Goal: Task Accomplishment & Management: Use online tool/utility

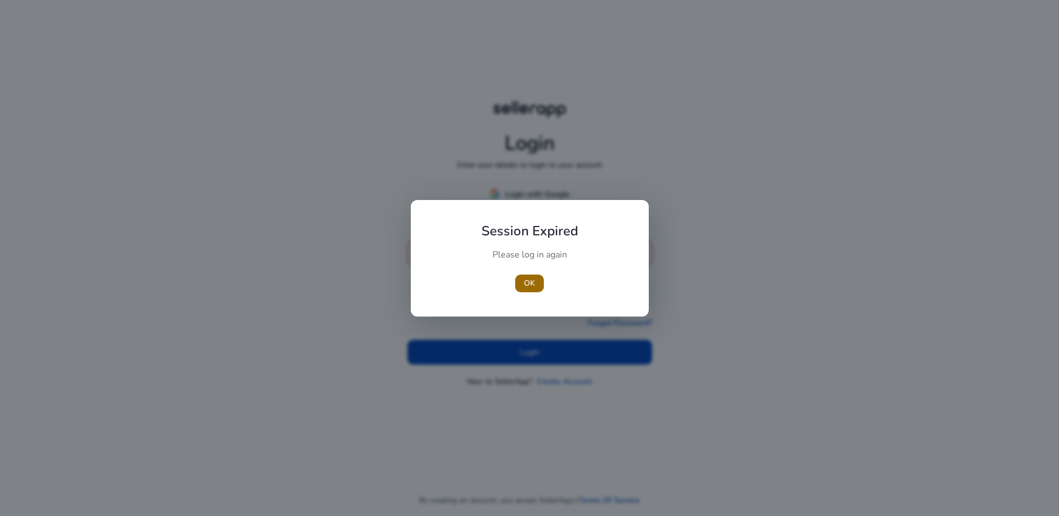
type input "**********"
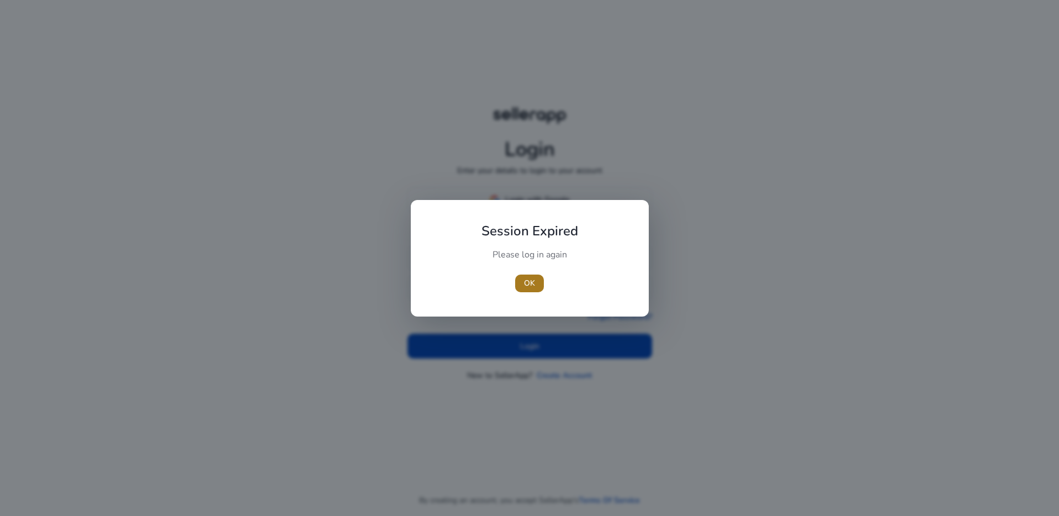
click at [537, 278] on span "button" at bounding box center [529, 283] width 29 height 26
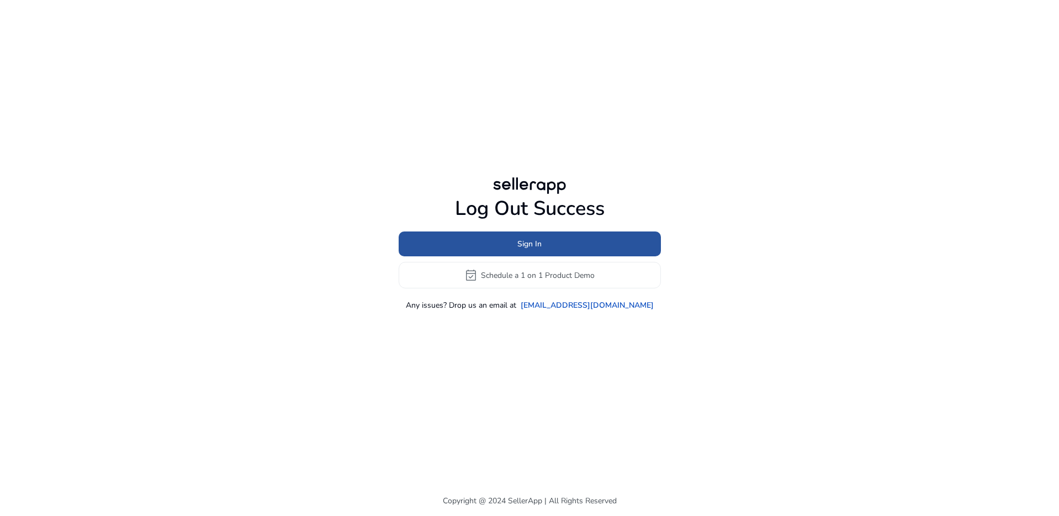
click at [542, 248] on span at bounding box center [530, 244] width 262 height 26
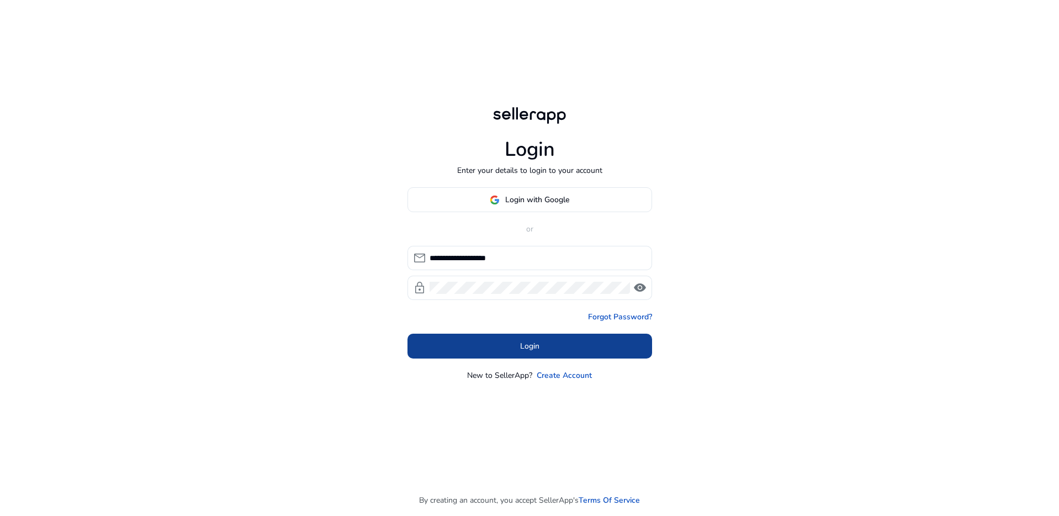
click at [532, 343] on span "Login" at bounding box center [529, 346] width 19 height 12
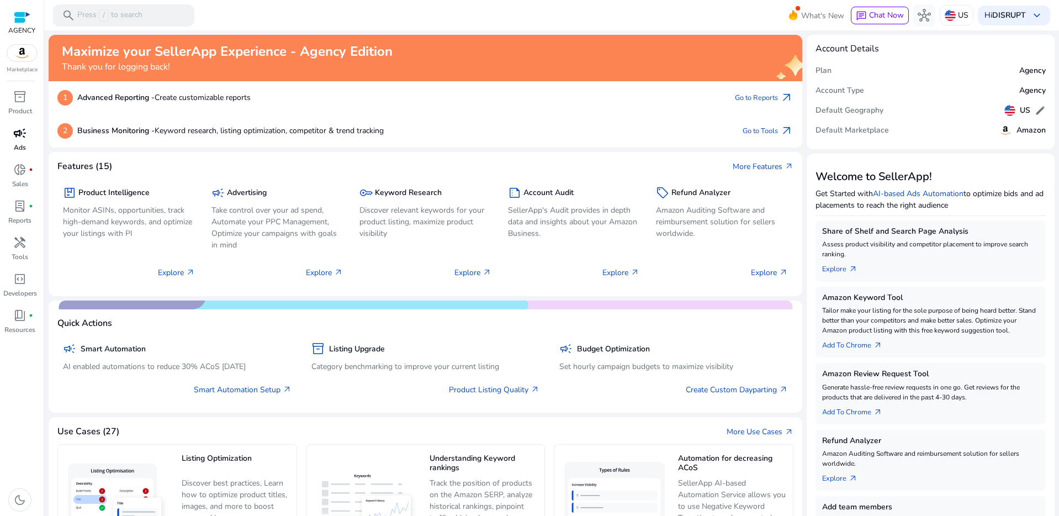
click at [20, 140] on span "campaign" at bounding box center [19, 132] width 13 height 13
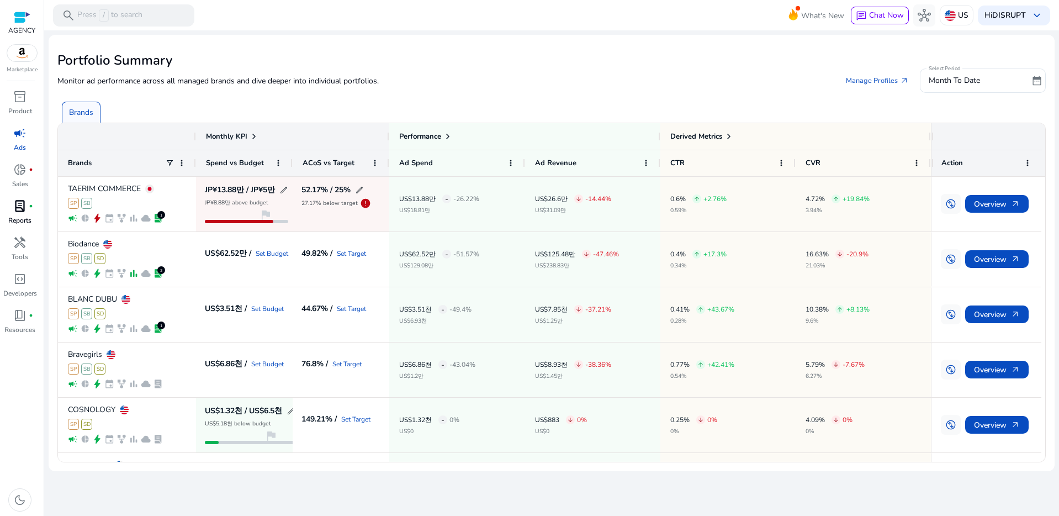
click at [18, 211] on span "lab_profile" at bounding box center [19, 205] width 13 height 13
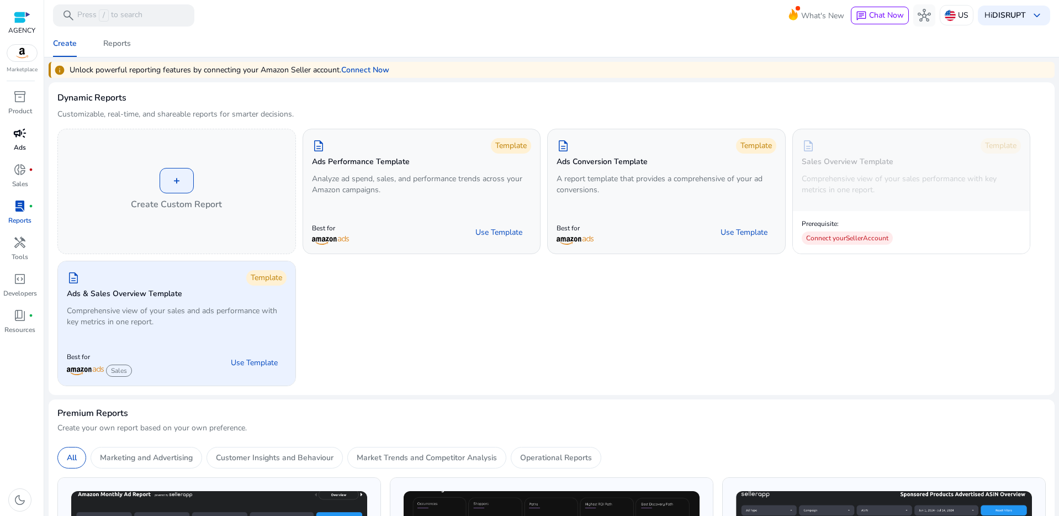
click at [203, 338] on div "description Template Ads & Sales Overview Template Comprehensive view of your s…" at bounding box center [176, 300] width 237 height 78
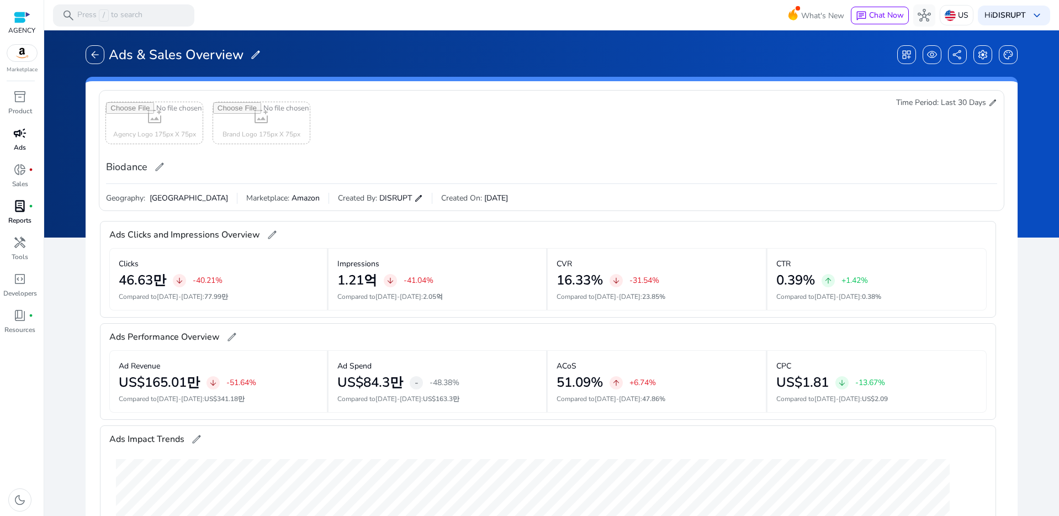
click at [968, 105] on span "Last 30 Days" at bounding box center [963, 102] width 45 height 11
click at [988, 107] on span "edit" at bounding box center [992, 102] width 9 height 9
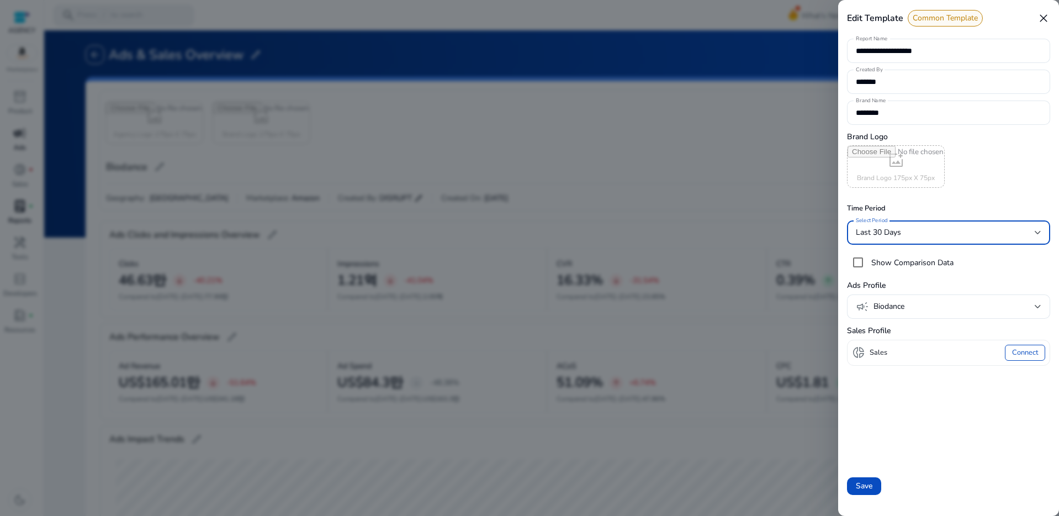
click at [956, 231] on div "Last 30 Days" at bounding box center [945, 232] width 179 height 12
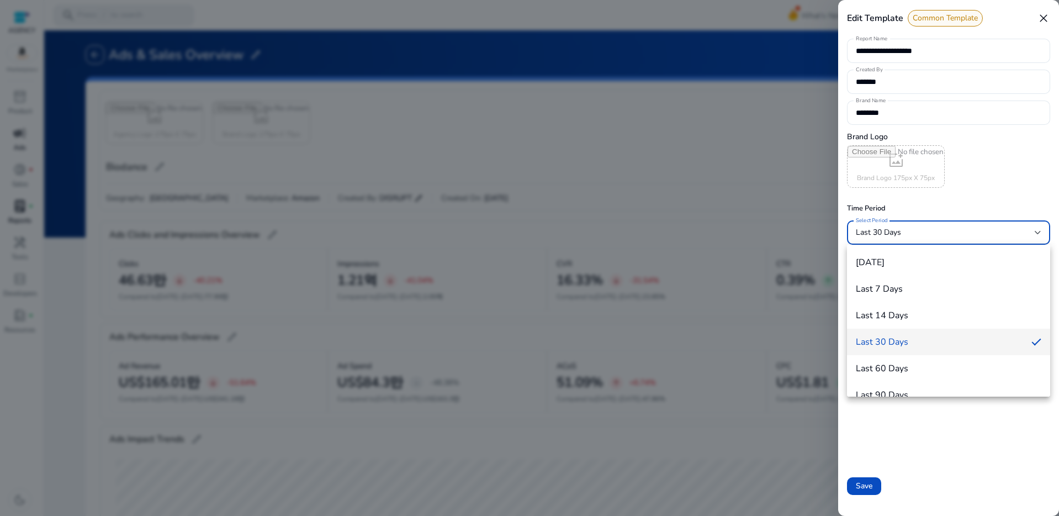
click at [919, 234] on div at bounding box center [529, 258] width 1059 height 516
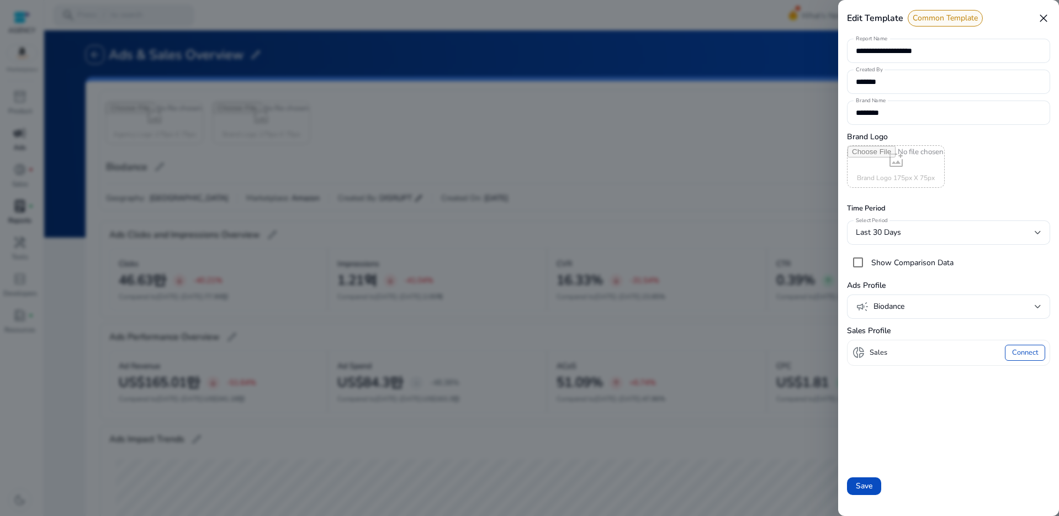
click at [773, 187] on div at bounding box center [529, 258] width 1059 height 516
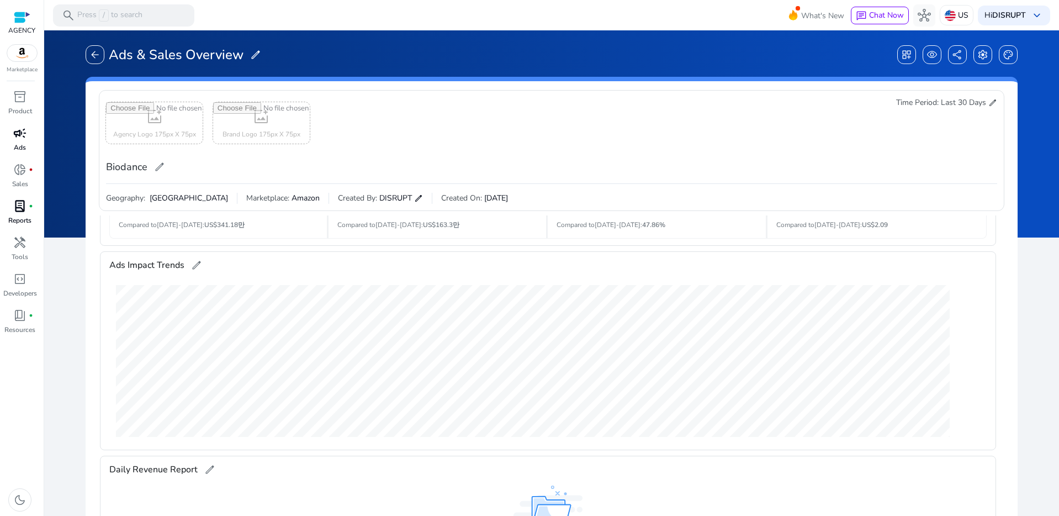
scroll to position [309, 0]
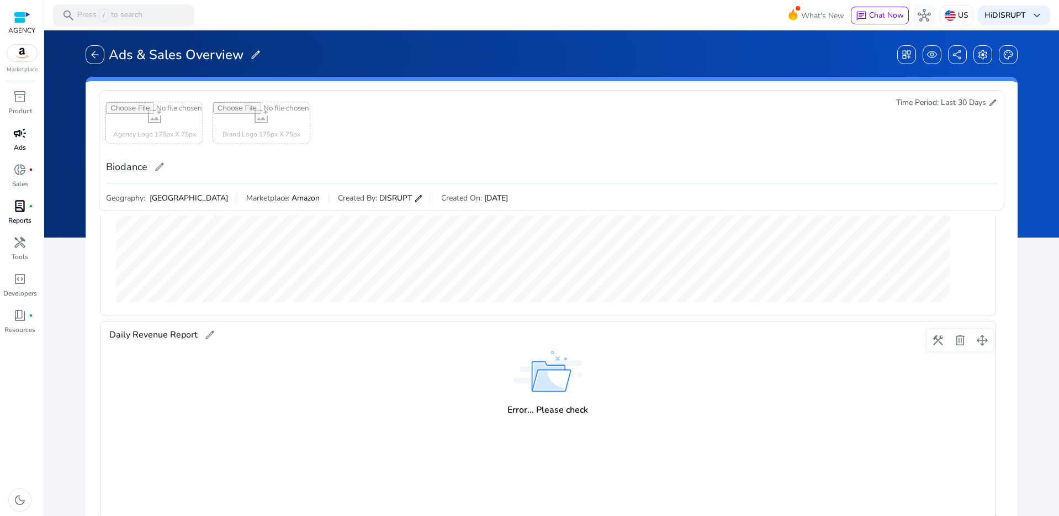
click at [564, 367] on img at bounding box center [547, 371] width 69 height 41
click at [558, 393] on div "Error... Please check" at bounding box center [547, 386] width 877 height 77
click at [192, 329] on span "Daily Revenue Report" at bounding box center [153, 335] width 88 height 18
click at [213, 335] on span "edit" at bounding box center [209, 334] width 11 height 11
click at [326, 335] on div "**********" at bounding box center [547, 335] width 877 height 28
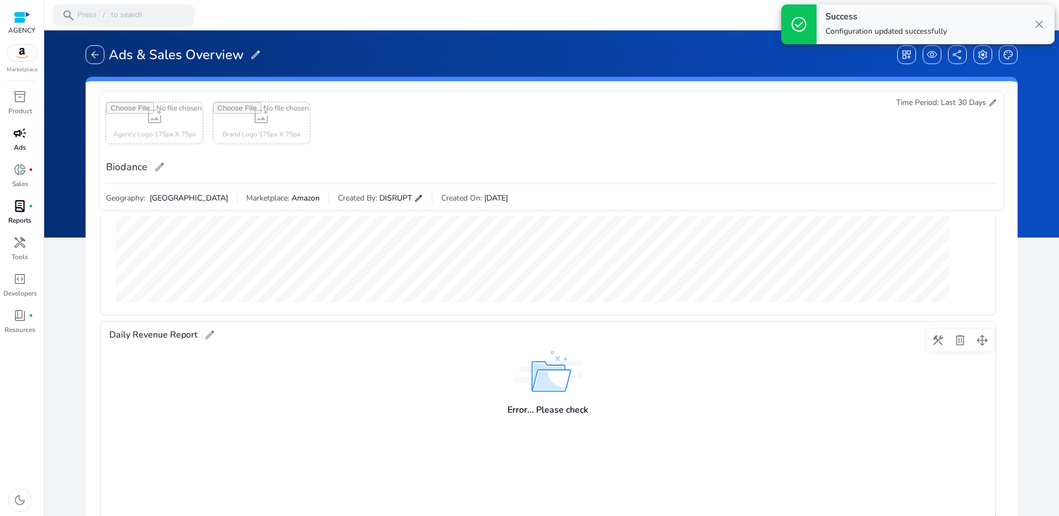
click at [597, 418] on div "Error... Please check" at bounding box center [547, 386] width 877 height 77
click at [1031, 22] on div "Success Configuration updated successfully close" at bounding box center [936, 24] width 238 height 40
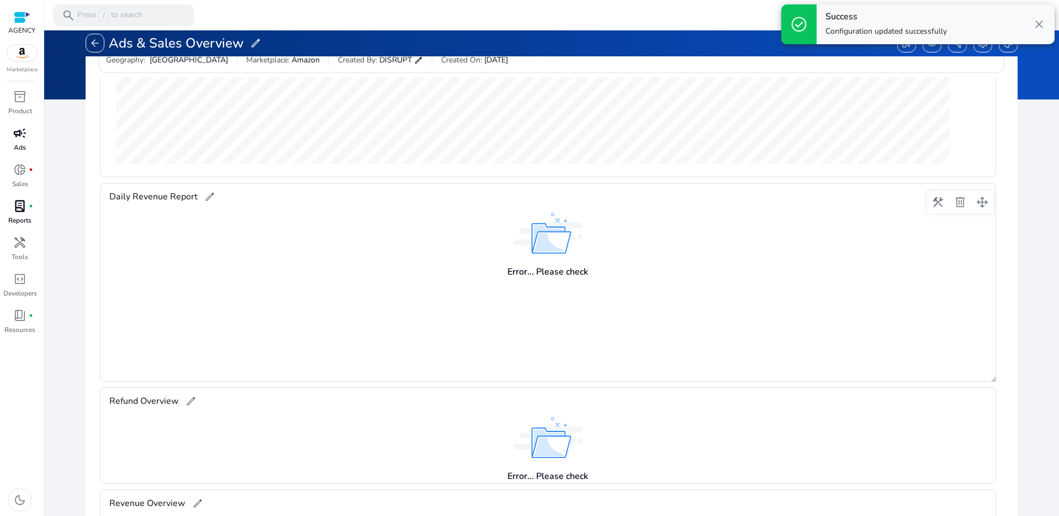
scroll to position [223, 0]
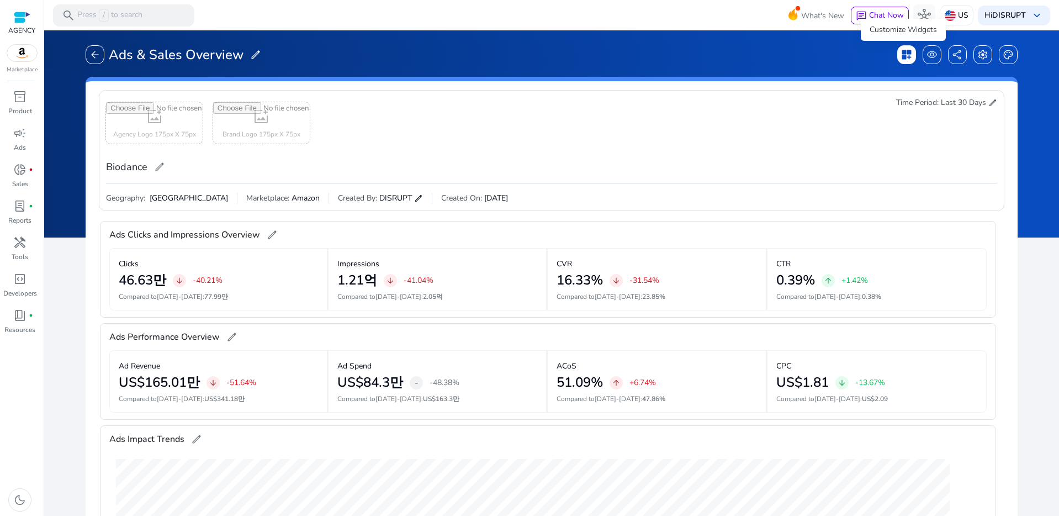
click at [904, 53] on span "dashboard_customize" at bounding box center [906, 54] width 11 height 11
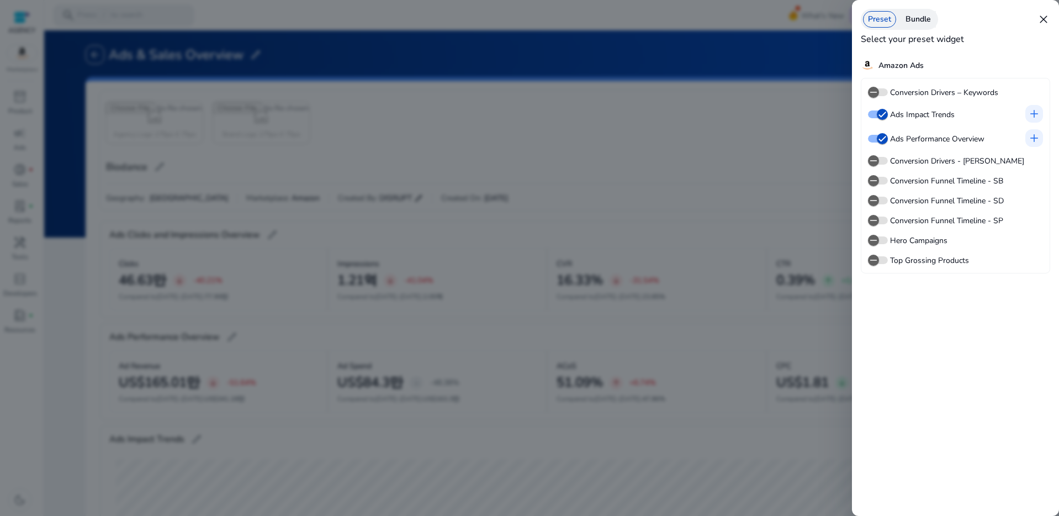
click at [1045, 21] on span "close" at bounding box center [1043, 19] width 13 height 13
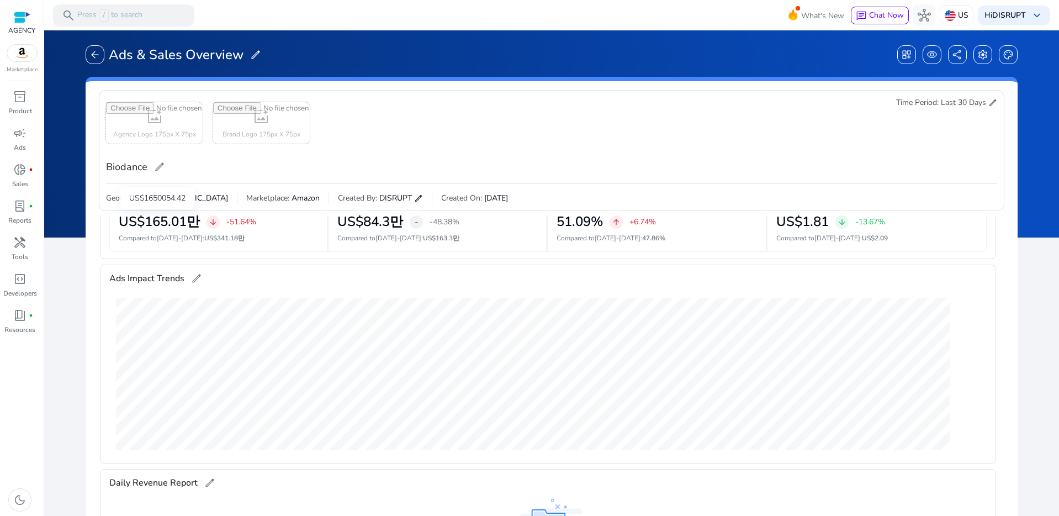
scroll to position [160, 0]
click at [84, 55] on div "arrow_back Ads & Sales Overview edit dashboard_customize visibility share setti…" at bounding box center [551, 54] width 1017 height 26
click at [98, 45] on div "arrow_back" at bounding box center [95, 54] width 19 height 19
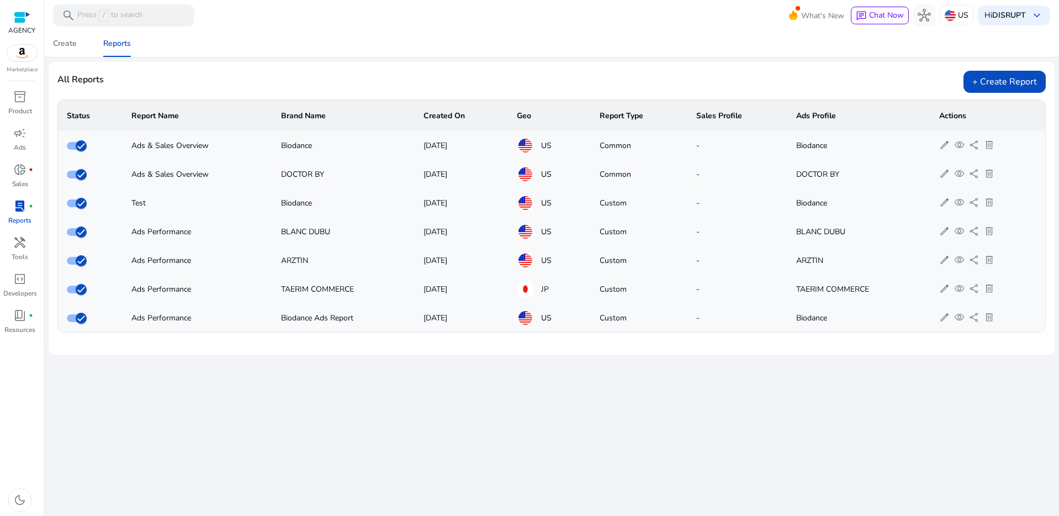
click at [15, 216] on p "Reports" at bounding box center [19, 220] width 23 height 10
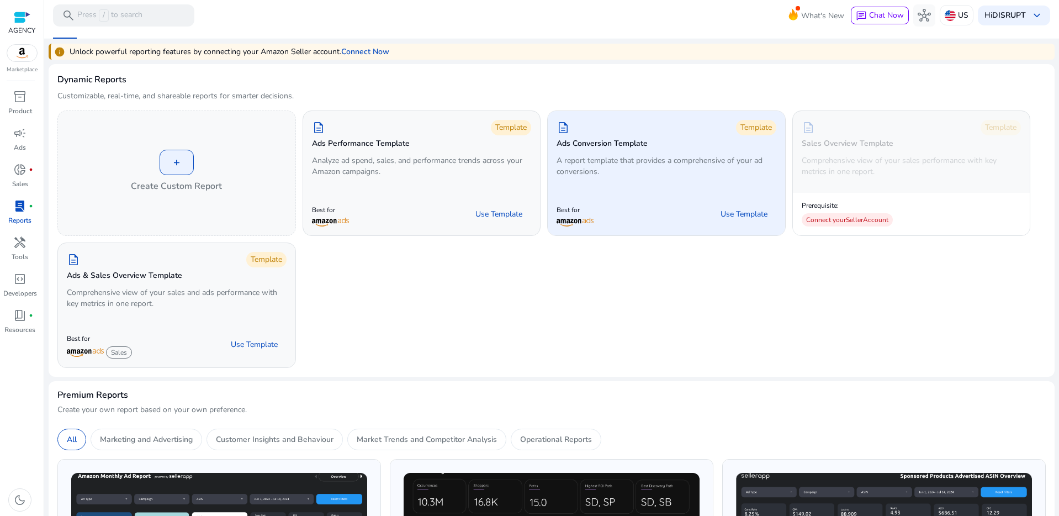
scroll to position [22, 0]
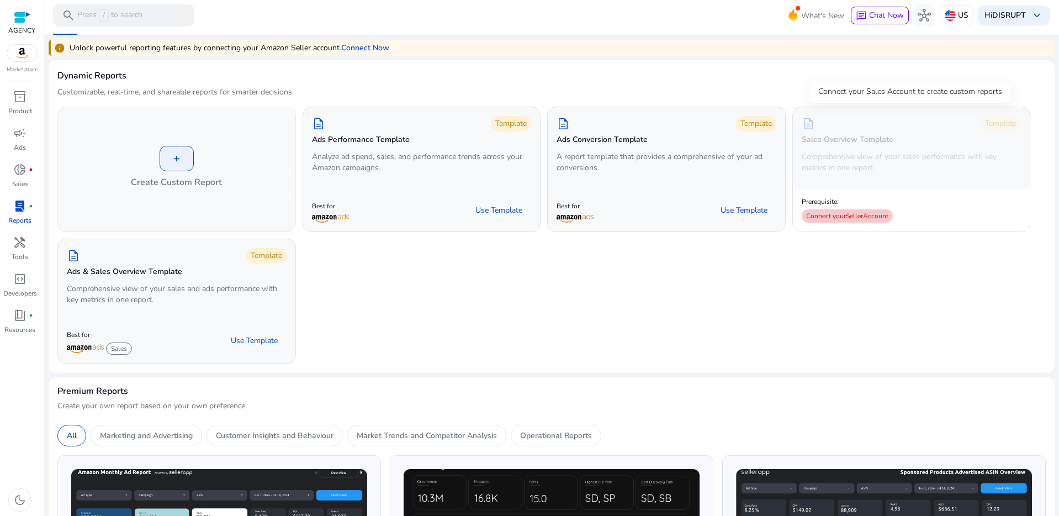
click at [876, 214] on div "Connect your Seller Account" at bounding box center [847, 215] width 91 height 13
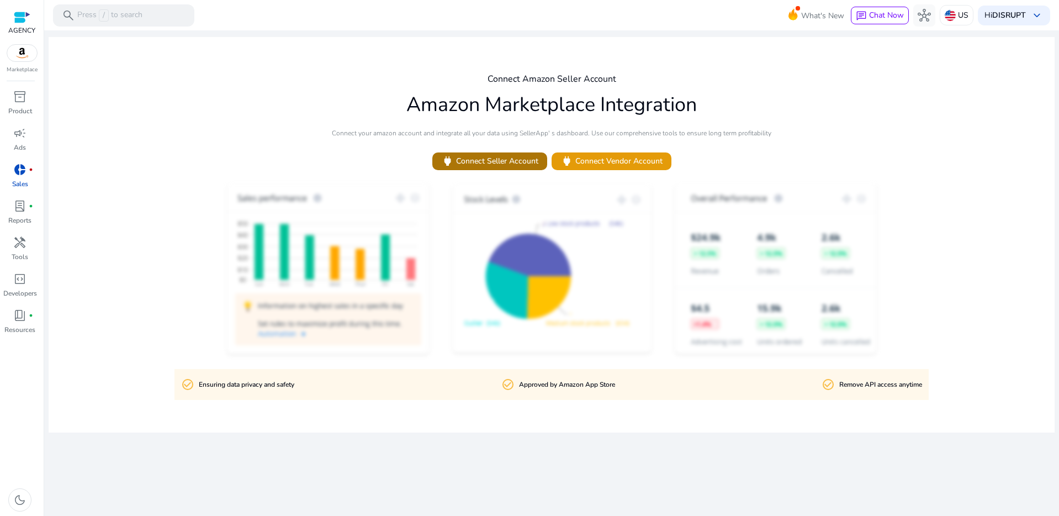
click at [519, 153] on span at bounding box center [489, 161] width 115 height 26
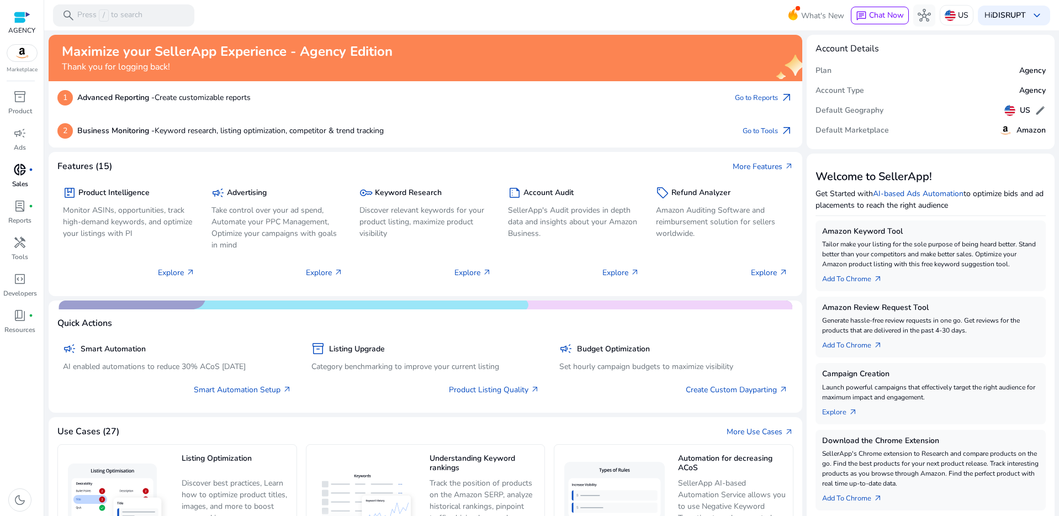
click at [27, 178] on link "donut_small fiber_manual_record Sales" at bounding box center [20, 179] width 40 height 36
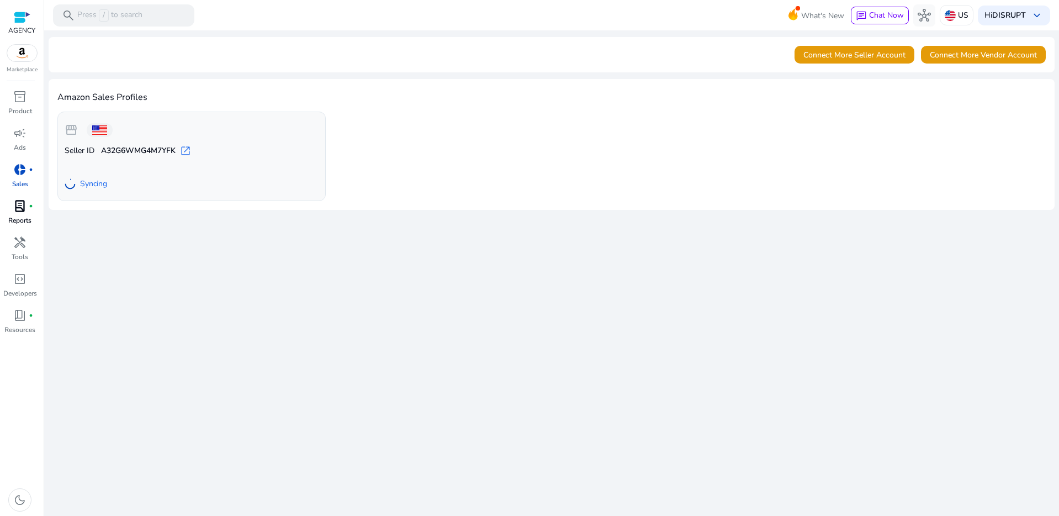
click at [26, 207] on span "lab_profile" at bounding box center [19, 205] width 13 height 13
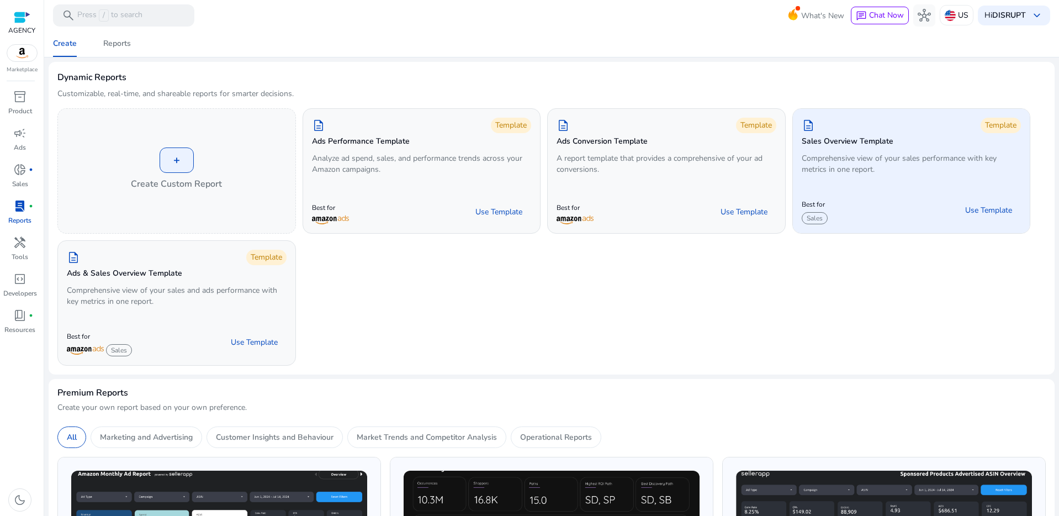
click at [873, 193] on div "Best for Sales Use Template" at bounding box center [911, 210] width 237 height 46
